Goal: Transaction & Acquisition: Purchase product/service

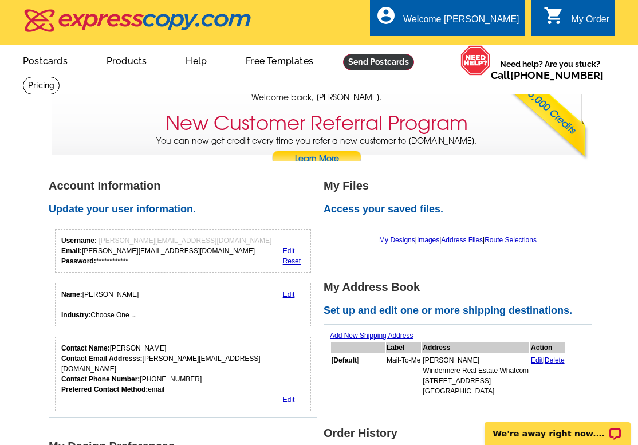
click at [384, 61] on link at bounding box center [378, 62] width 71 height 17
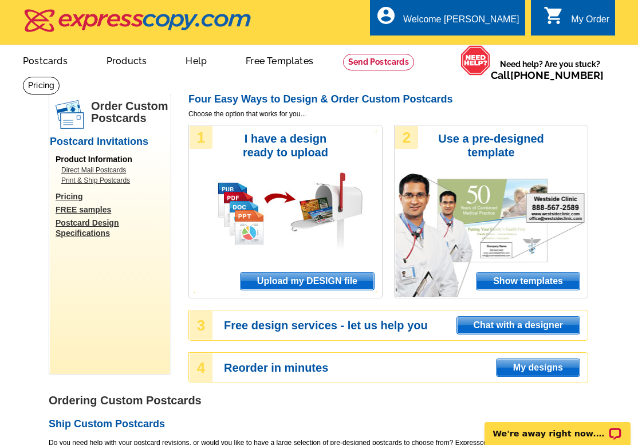
click at [309, 273] on span "Upload my DESIGN file" at bounding box center [307, 281] width 133 height 17
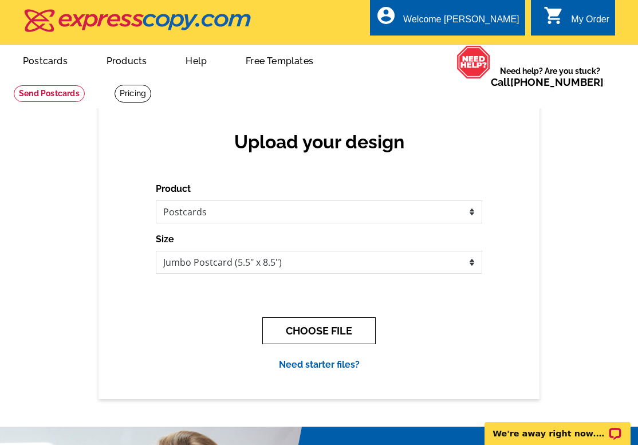
click at [327, 335] on button "CHOOSE FILE" at bounding box center [318, 330] width 113 height 27
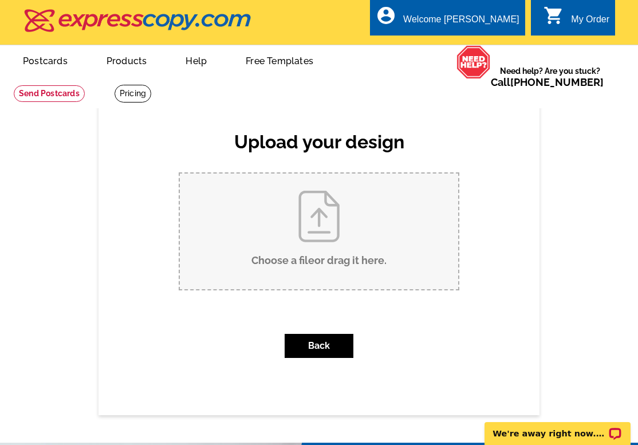
click at [286, 231] on input "Choose a file or drag it here ." at bounding box center [319, 232] width 278 height 116
type input "C:\fakepath\2710 McLeod Rd - Just Listed Postcard.pdf"
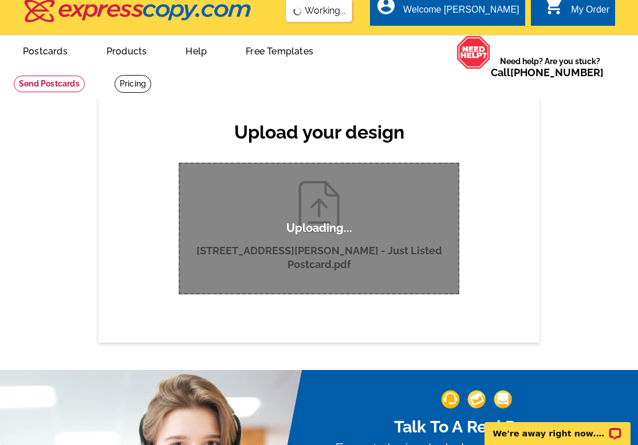
scroll to position [13, 0]
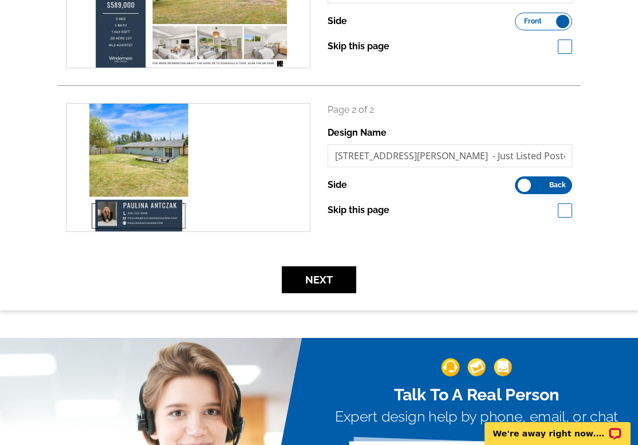
scroll to position [269, 0]
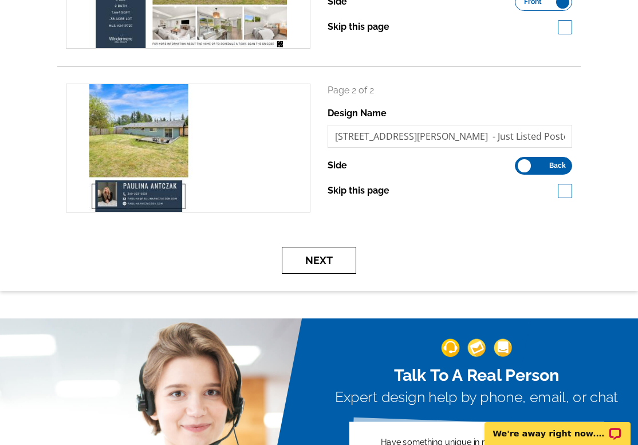
click at [319, 270] on button "Next" at bounding box center [319, 260] width 74 height 27
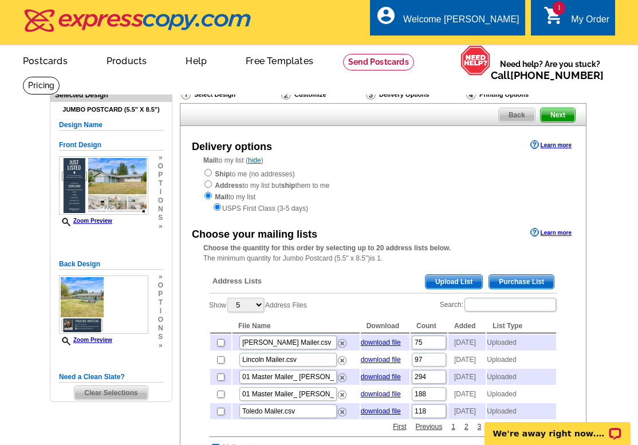
click at [458, 280] on span "Upload List" at bounding box center [454, 282] width 57 height 14
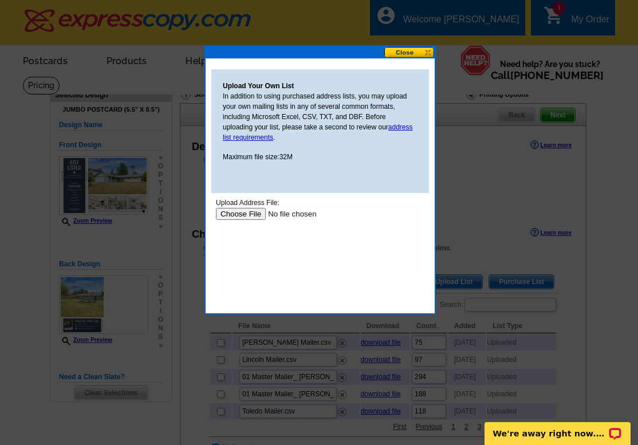
click at [240, 218] on body "Upload Address File: Upload" at bounding box center [320, 249] width 209 height 103
click at [241, 213] on input "file" at bounding box center [288, 214] width 145 height 12
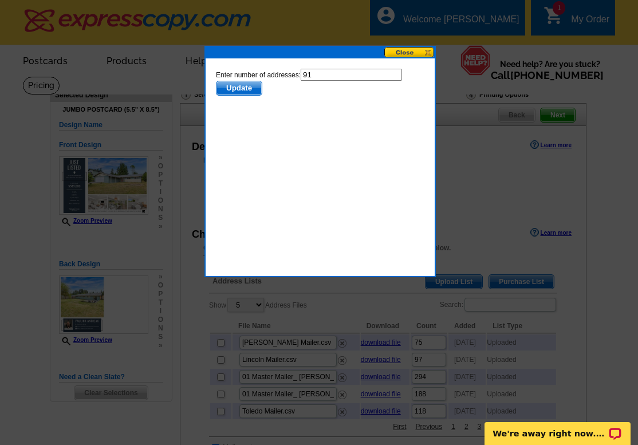
click at [240, 88] on span "Update" at bounding box center [239, 88] width 45 height 14
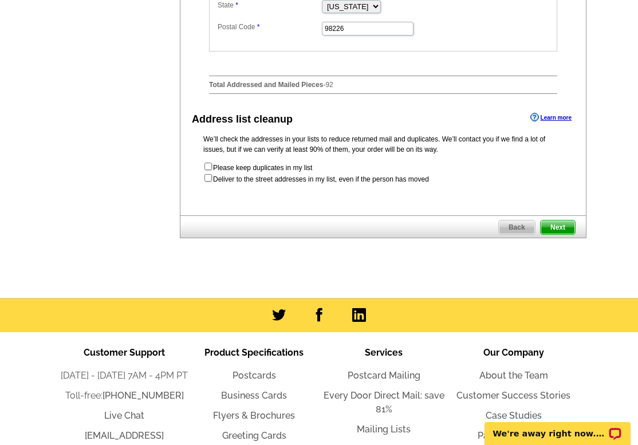
scroll to position [643, 0]
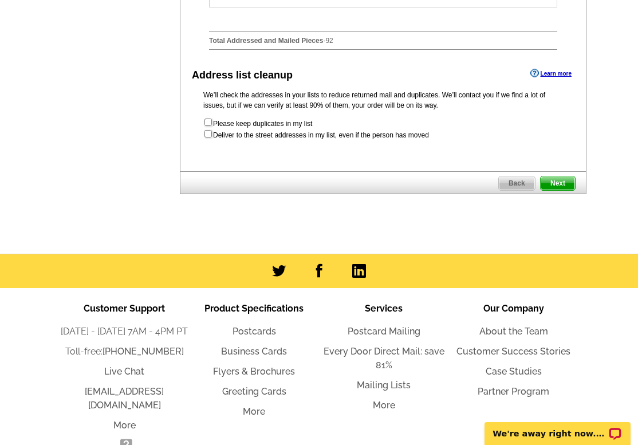
click at [561, 190] on span "Next" at bounding box center [558, 183] width 34 height 14
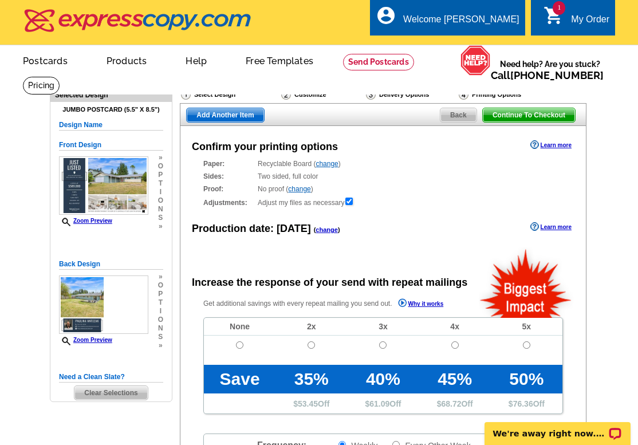
radio input "false"
click at [237, 344] on input "radio" at bounding box center [239, 344] width 7 height 7
radio input "true"
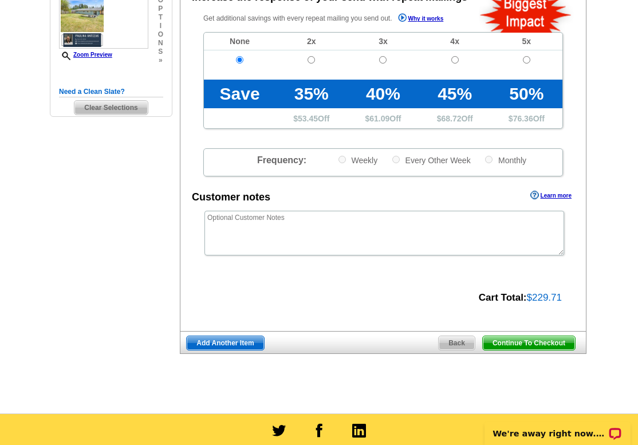
scroll to position [316, 0]
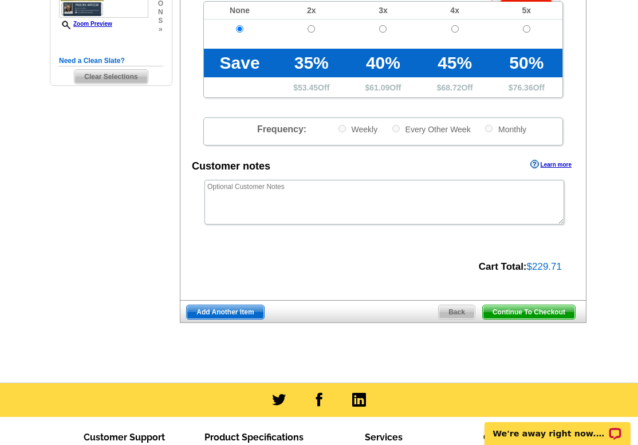
click at [524, 309] on span "Continue To Checkout" at bounding box center [529, 312] width 92 height 14
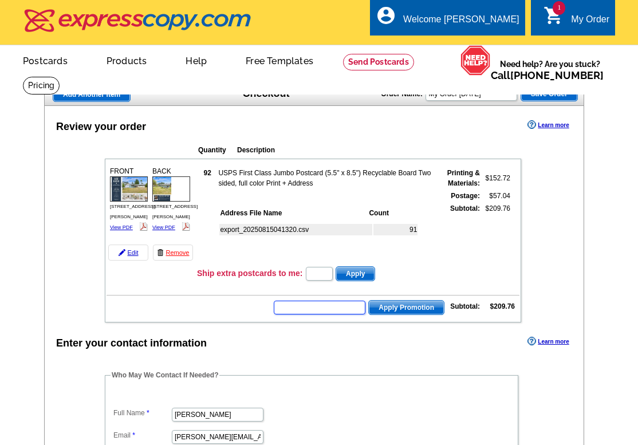
drag, startPoint x: 335, startPoint y: 313, endPoint x: 324, endPoint y: 306, distance: 12.6
click at [335, 313] on input "text" at bounding box center [320, 308] width 92 height 14
click at [324, 306] on input "text" at bounding box center [320, 308] width 92 height 14
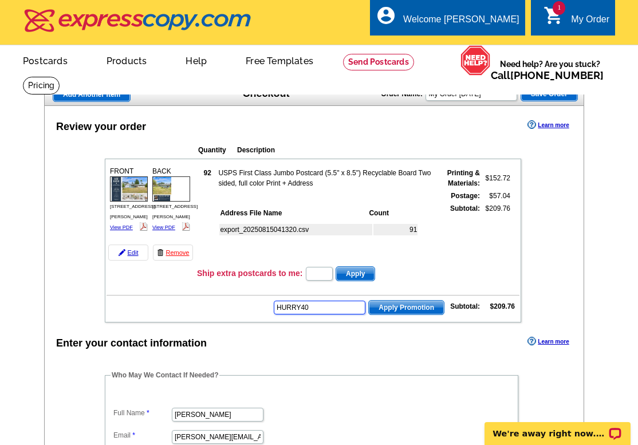
type input "HURRY40"
click at [396, 305] on span "Apply Promotion" at bounding box center [406, 308] width 75 height 14
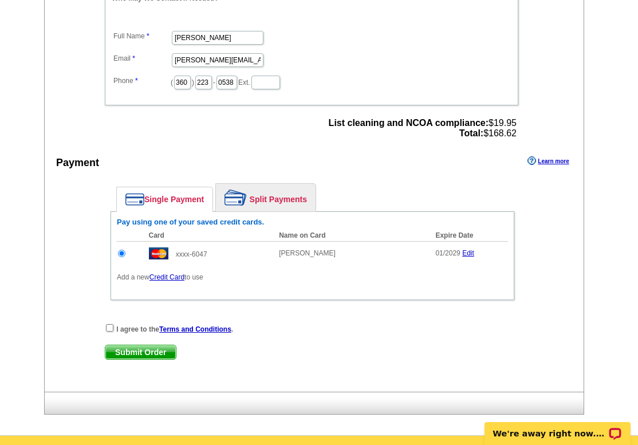
scroll to position [418, 0]
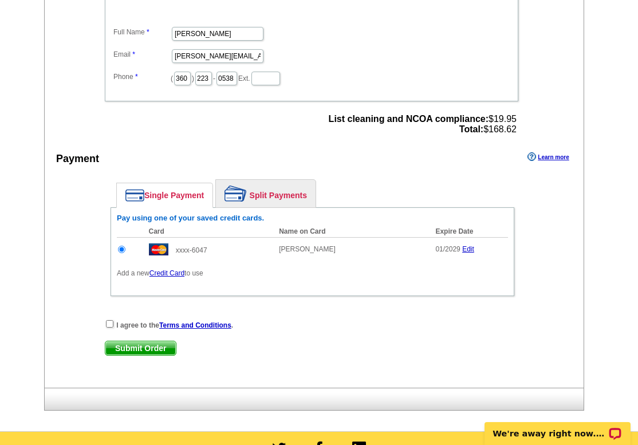
click at [112, 323] on input "checkbox" at bounding box center [109, 323] width 7 height 7
checkbox input "true"
click at [133, 347] on span "Submit Order" at bounding box center [140, 348] width 70 height 14
